Goal: Navigation & Orientation: Find specific page/section

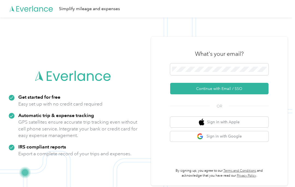
click at [253, 85] on button "Continue with Email / SSO" at bounding box center [219, 88] width 98 height 11
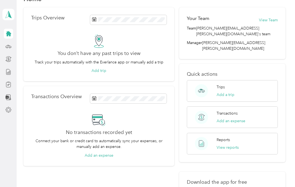
scroll to position [16, 0]
click at [10, 17] on polygon at bounding box center [9, 14] width 3 height 7
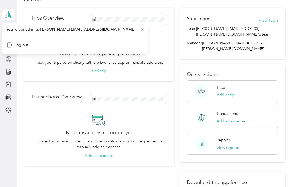
click at [31, 101] on div "Transactions Overview No transactions recorded yet Connect your bank or credit …" at bounding box center [98, 126] width 151 height 80
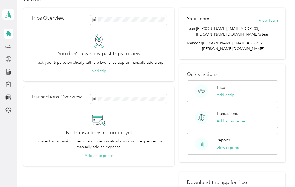
click at [4, 34] on div at bounding box center [8, 34] width 9 height 10
click at [7, 49] on icon at bounding box center [8, 46] width 6 height 6
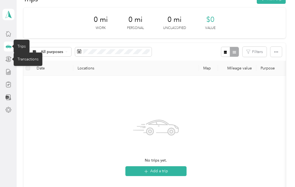
click at [10, 60] on icon at bounding box center [9, 59] width 4 height 4
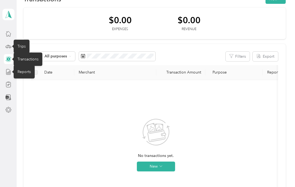
click at [10, 72] on icon at bounding box center [8, 72] width 6 height 6
